Goal: Task Accomplishment & Management: Manage account settings

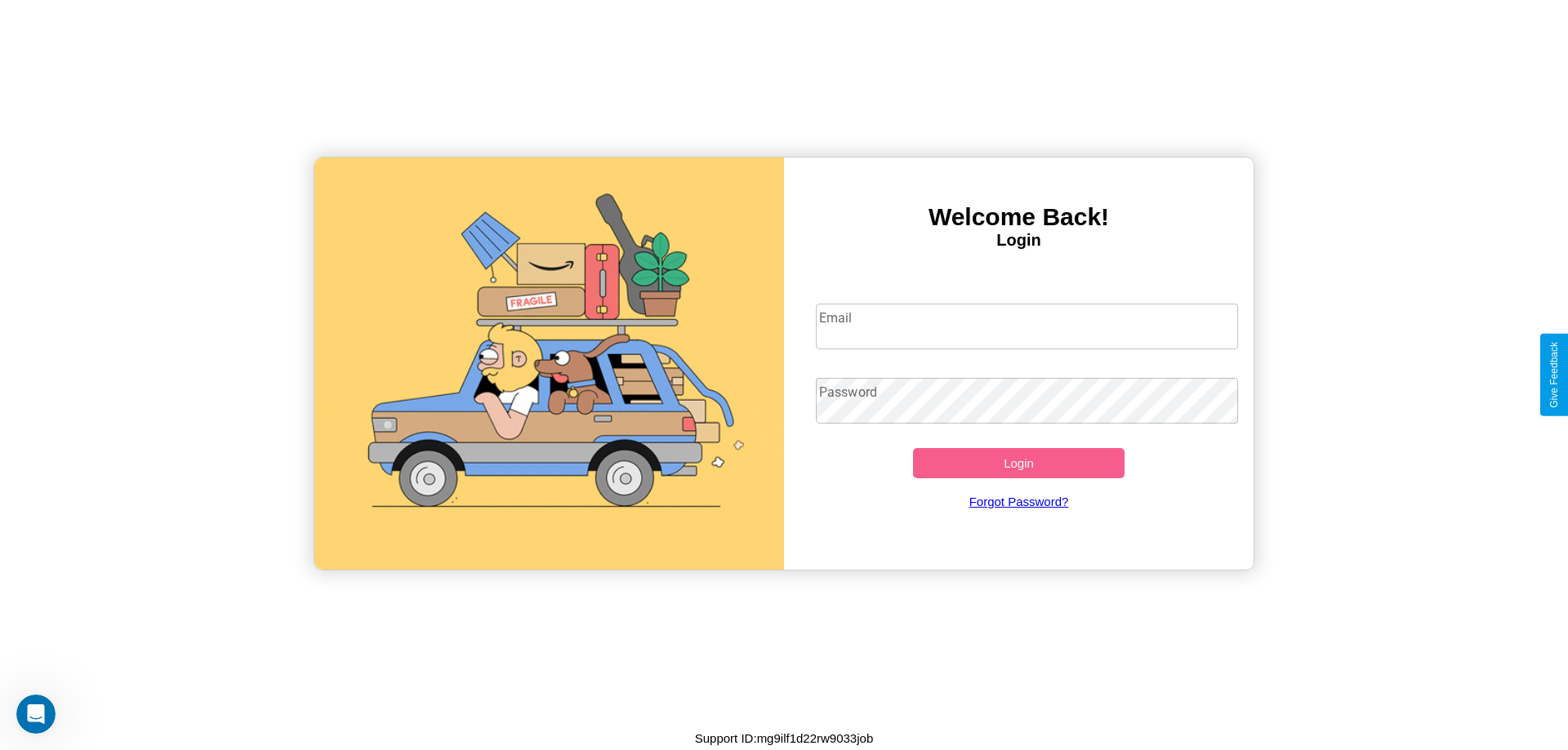
click at [1026, 326] on input "Email" at bounding box center [1027, 326] width 423 height 45
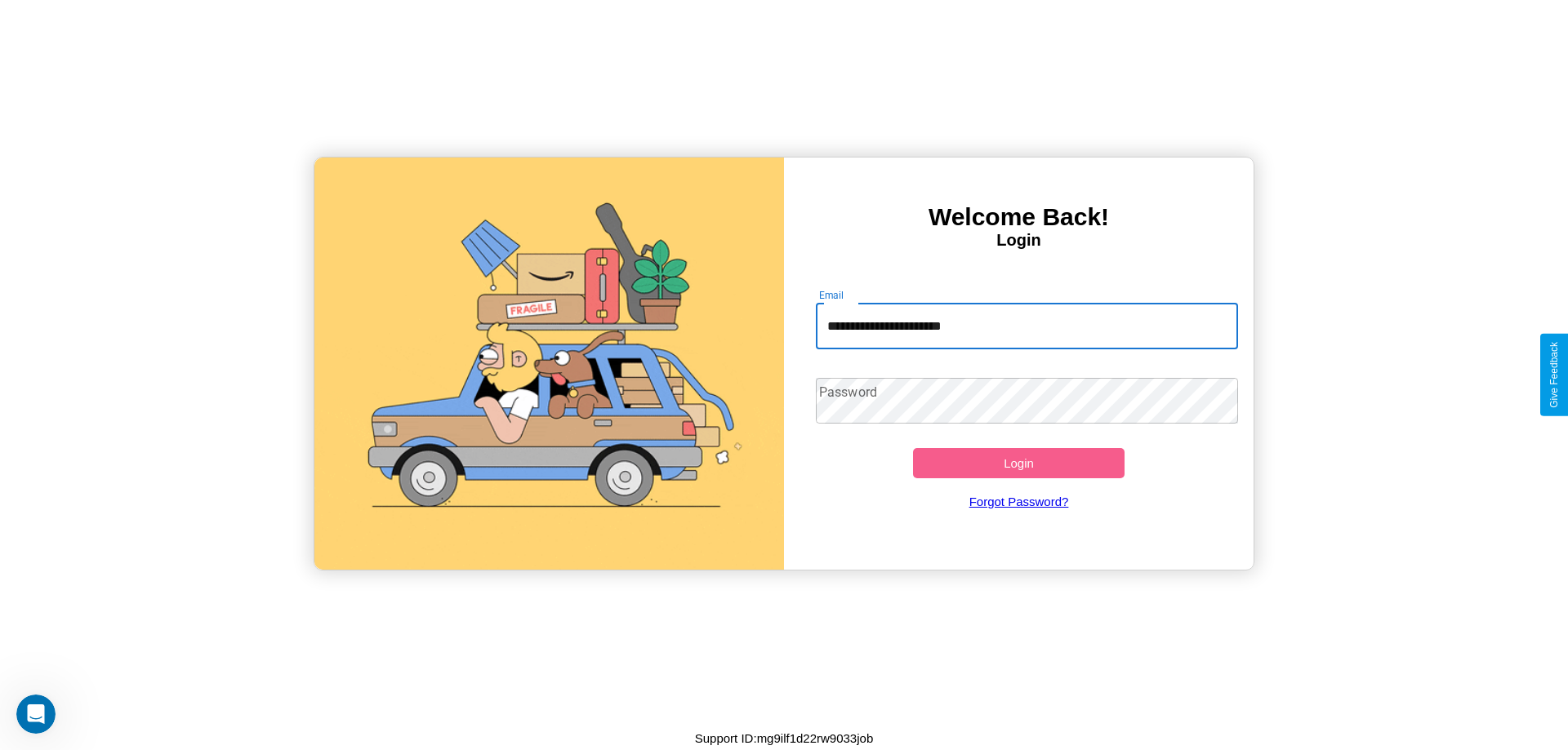
type input "**********"
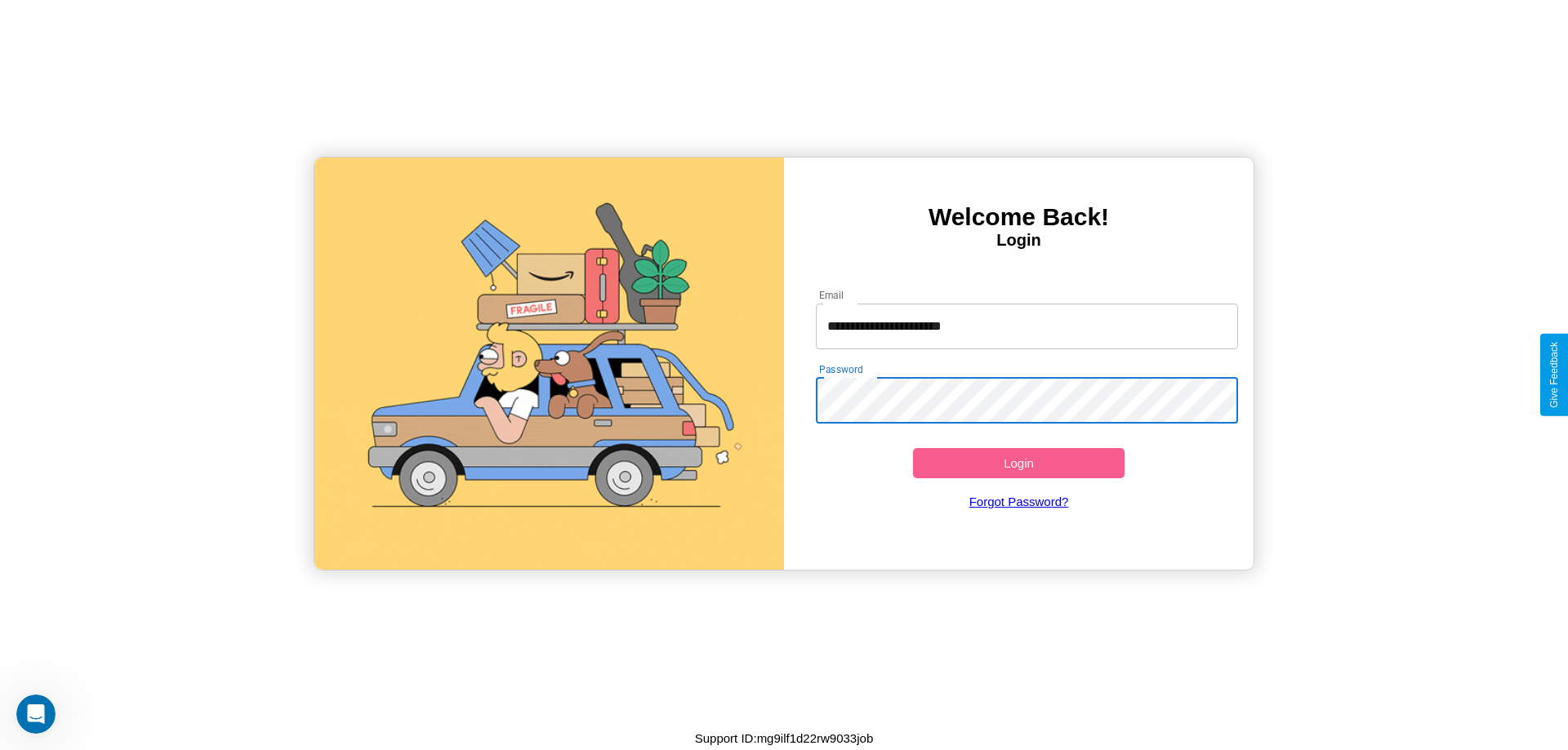
click at [1018, 463] on button "Login" at bounding box center [1018, 463] width 211 height 30
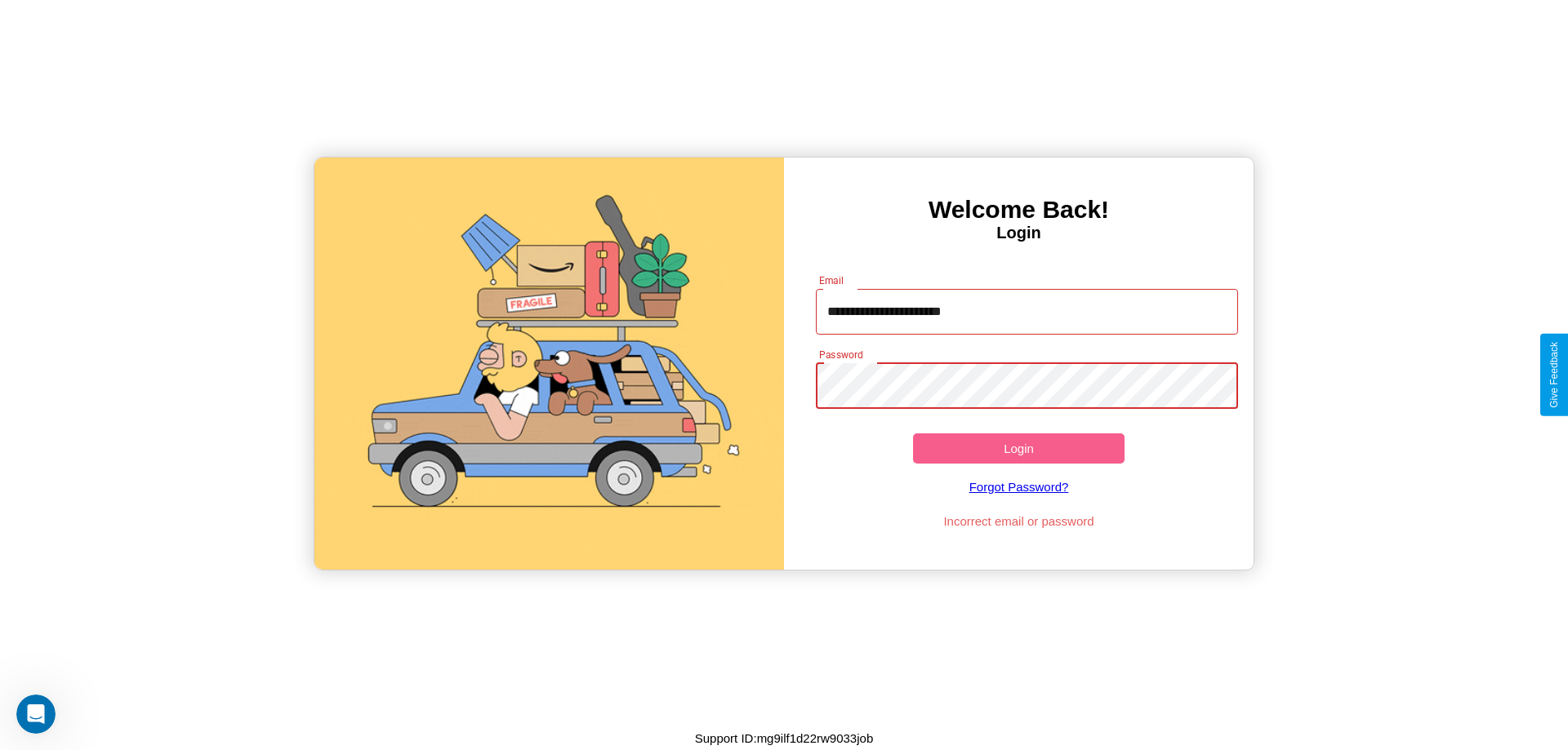
click at [1018, 448] on button "Login" at bounding box center [1018, 448] width 211 height 30
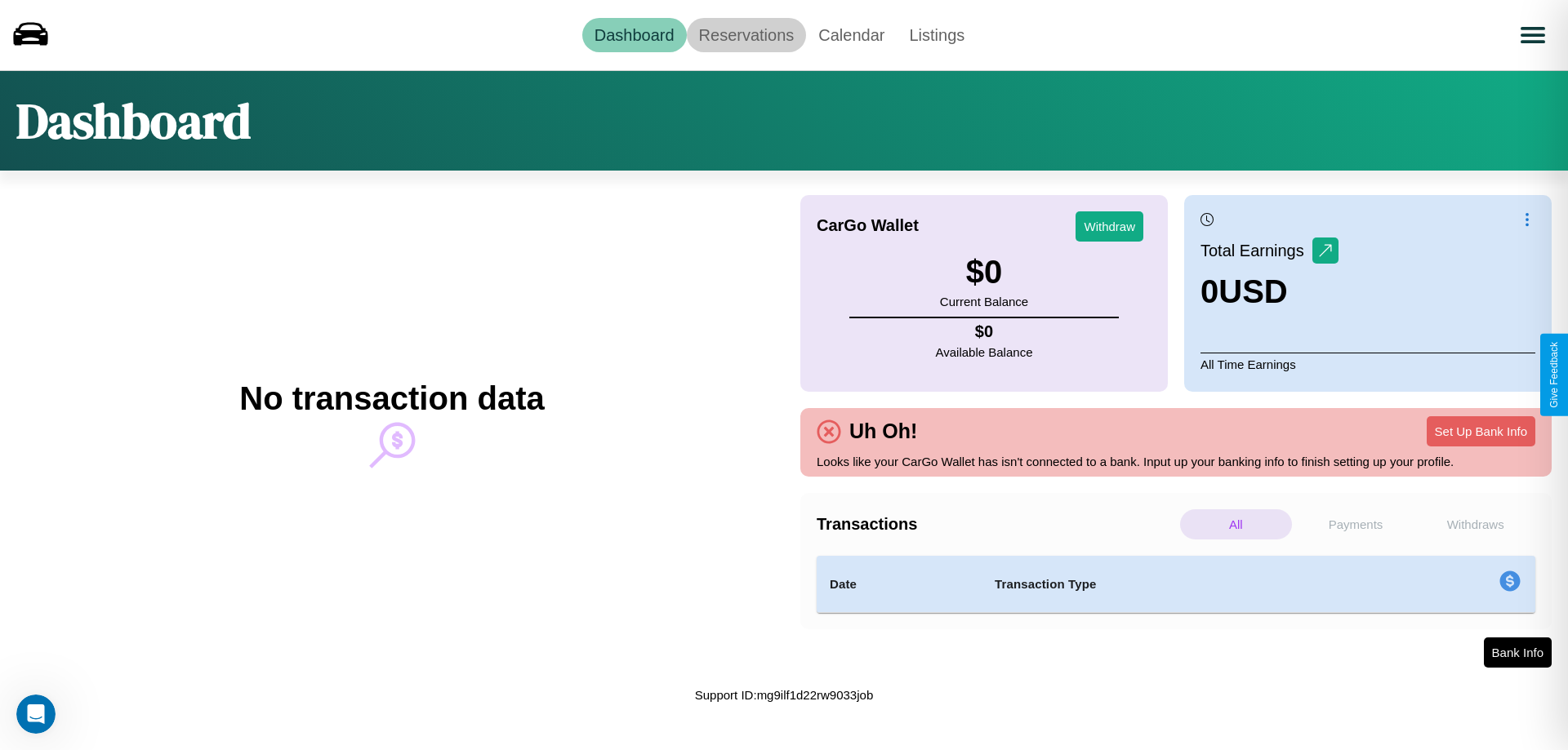
click at [745, 35] on link "Reservations" at bounding box center [746, 36] width 120 height 35
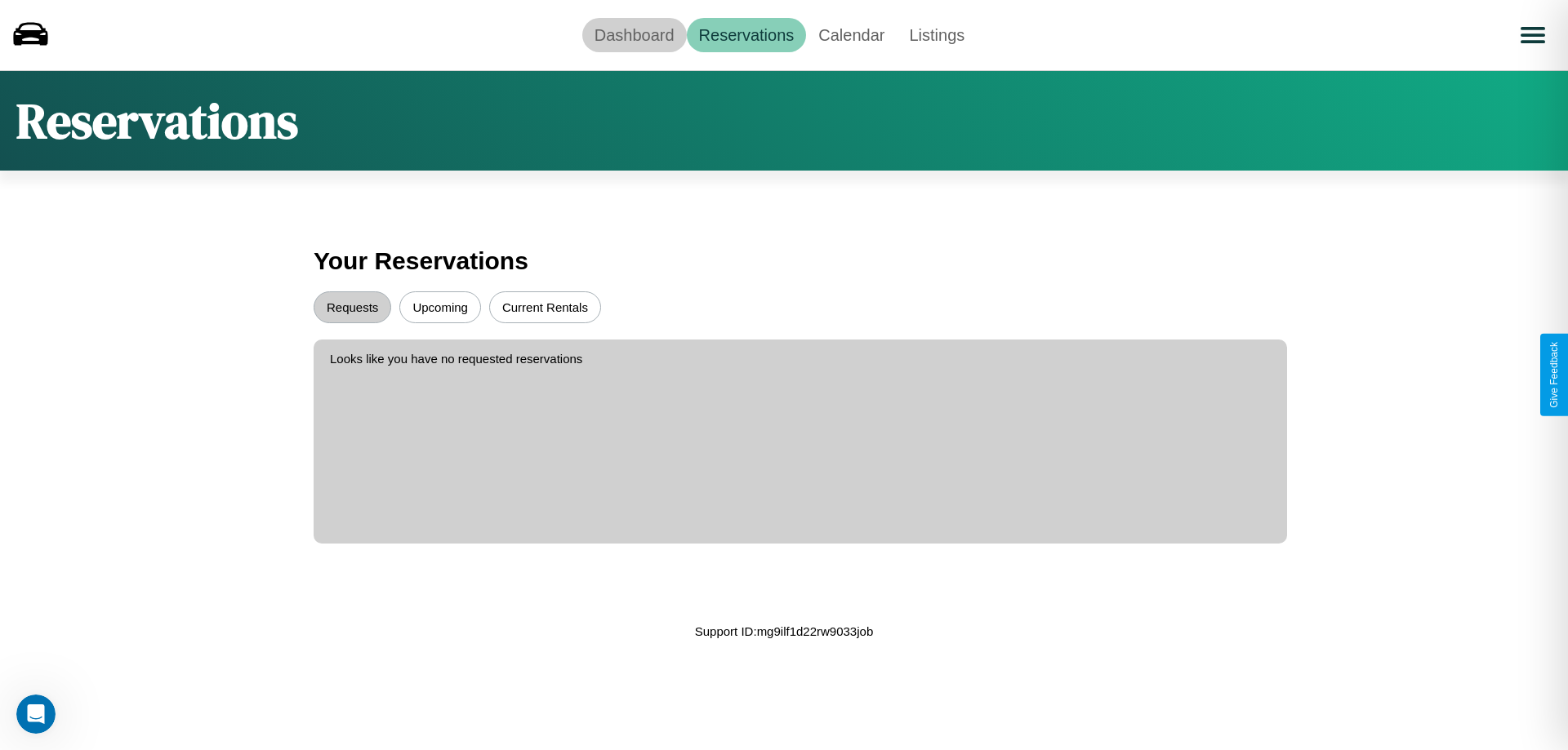
click at [634, 35] on link "Dashboard" at bounding box center [635, 36] width 104 height 35
